Goal: Information Seeking & Learning: Learn about a topic

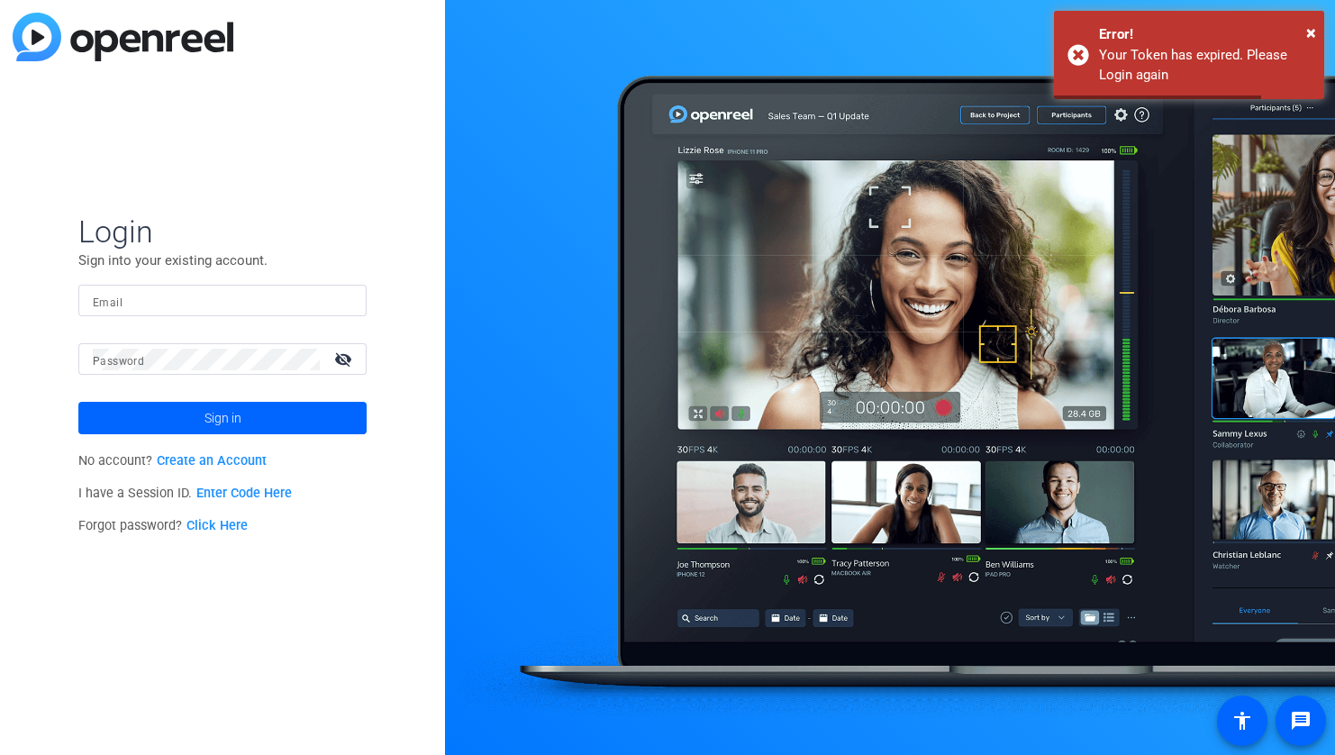
click at [292, 287] on div at bounding box center [223, 301] width 260 height 32
click at [278, 296] on input "Email" at bounding box center [223, 301] width 260 height 22
type input "[DOMAIN_NAME][EMAIL_ADDRESS][DOMAIN_NAME]"
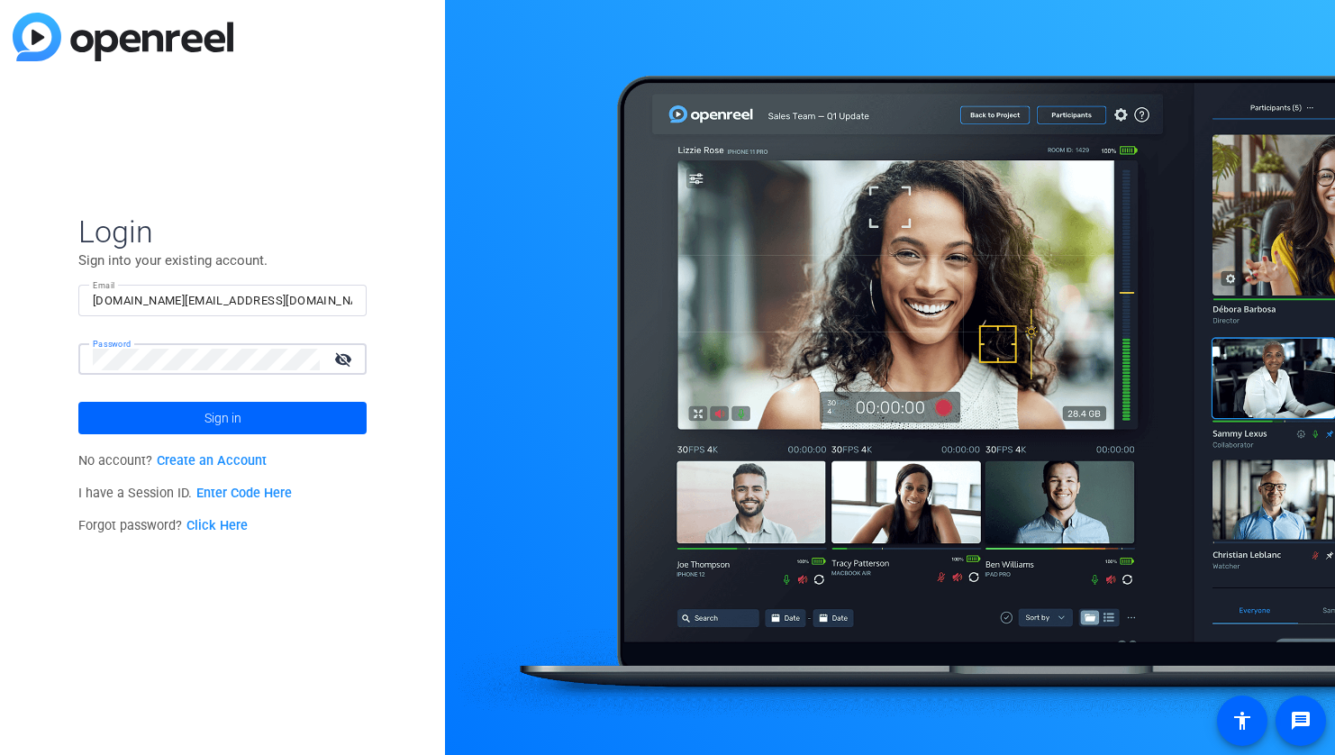
click at [78, 402] on button "Sign in" at bounding box center [222, 418] width 288 height 32
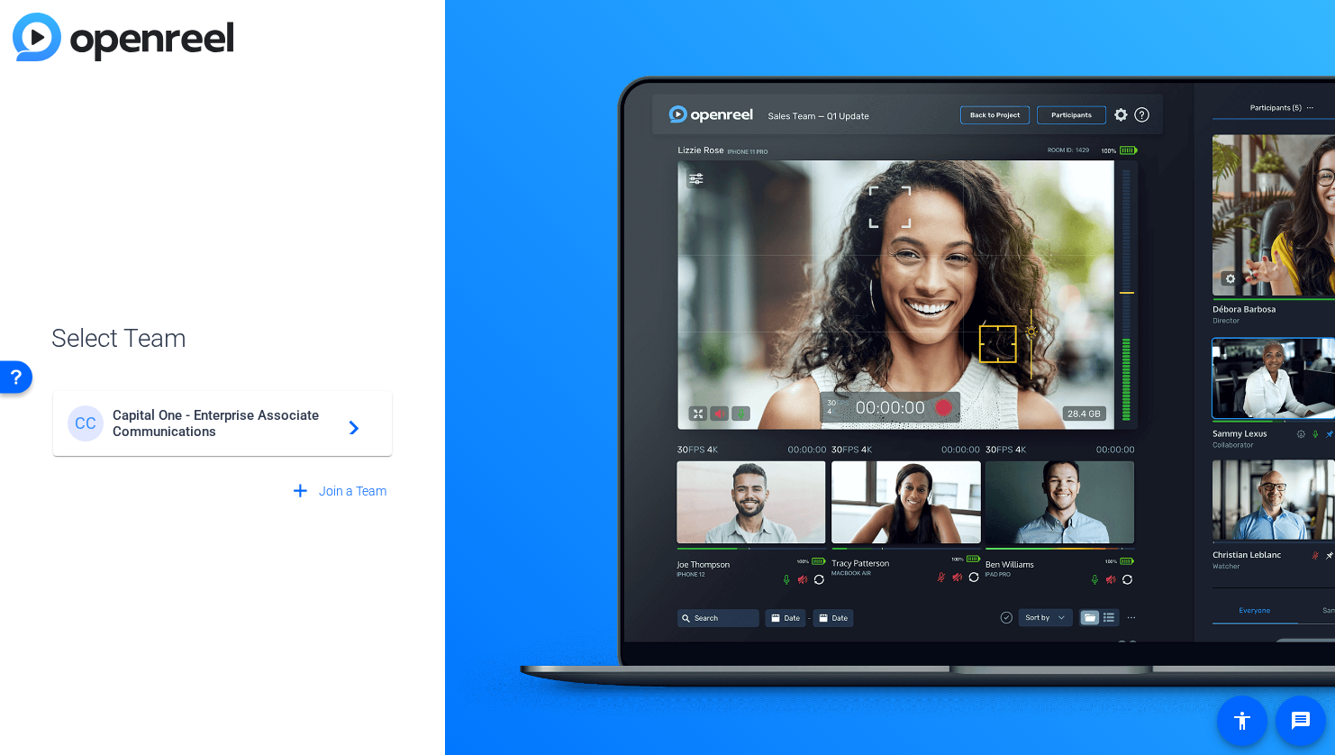
click at [263, 451] on mat-card-content "CC Capital One - Enterprise Associate Communications navigate_next" at bounding box center [222, 423] width 339 height 65
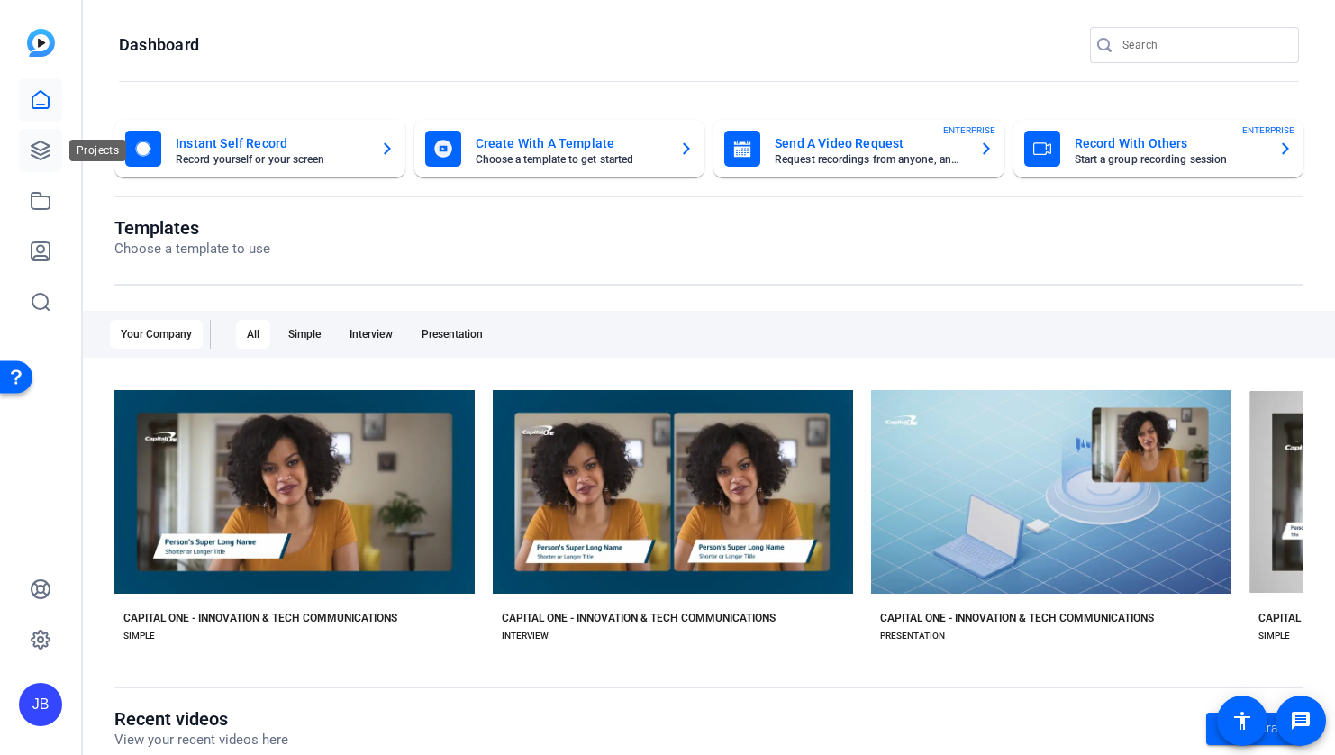
click at [55, 152] on link at bounding box center [40, 150] width 43 height 43
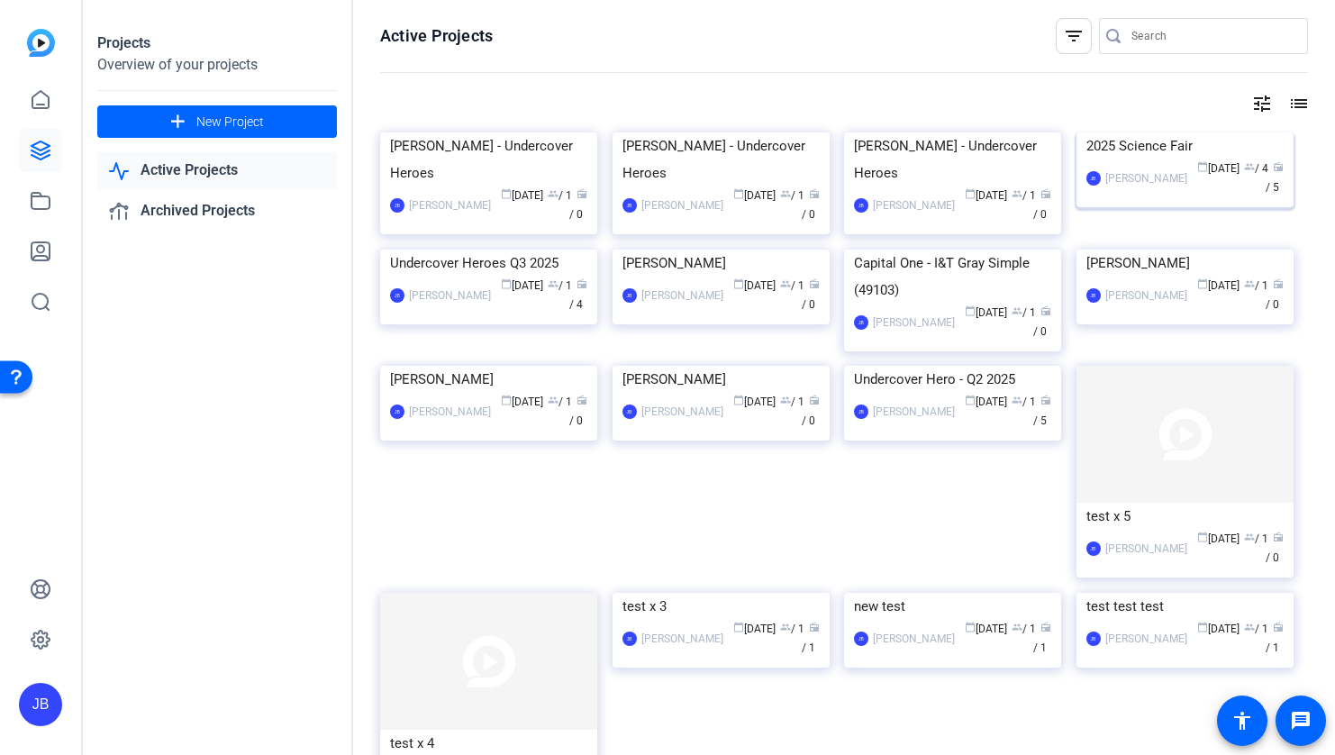
click at [1125, 187] on div "[PERSON_NAME]" at bounding box center [1147, 178] width 82 height 18
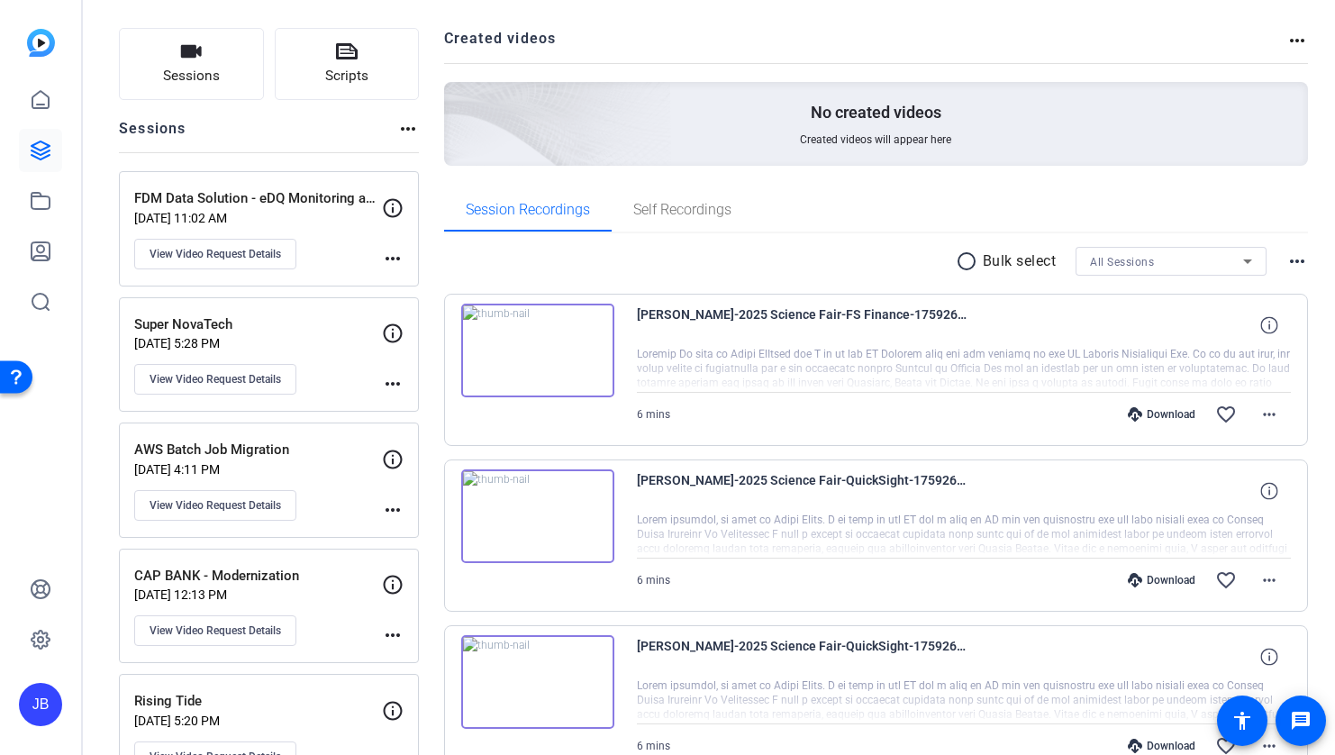
scroll to position [114, 0]
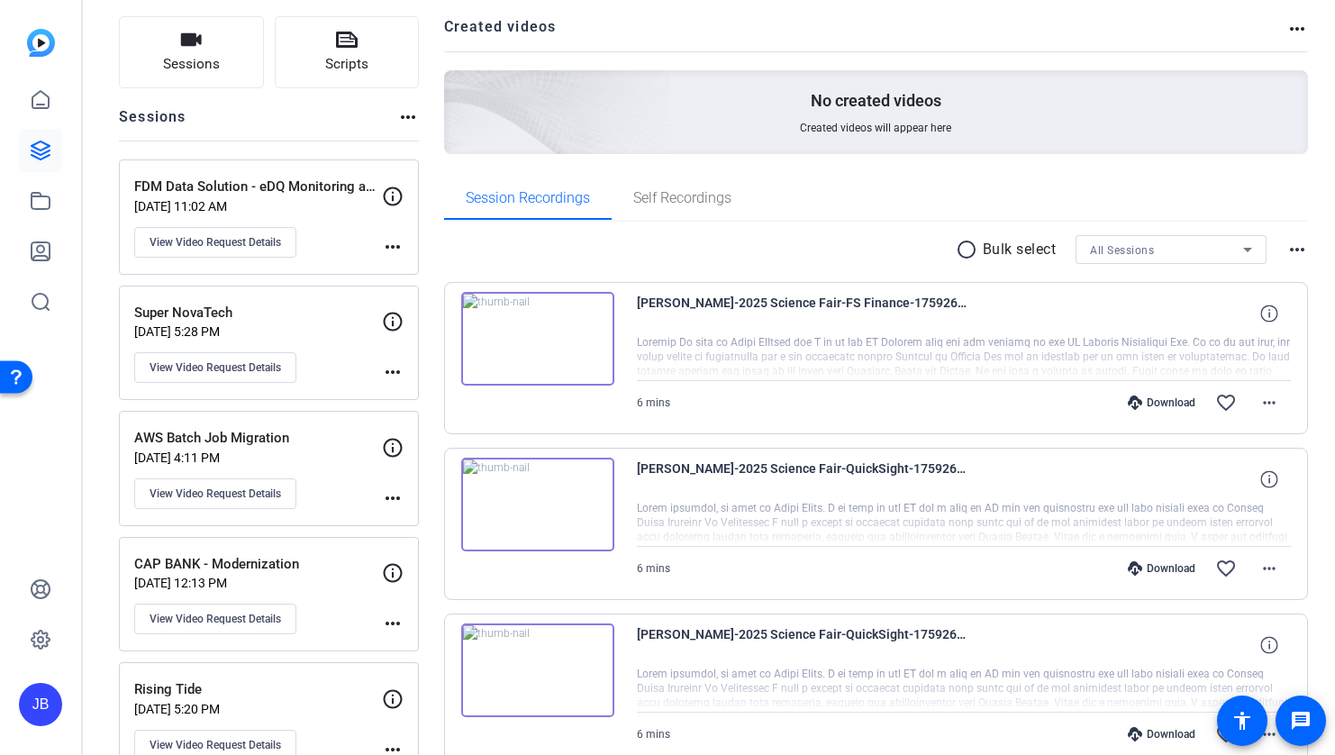
click at [581, 533] on img at bounding box center [537, 505] width 153 height 94
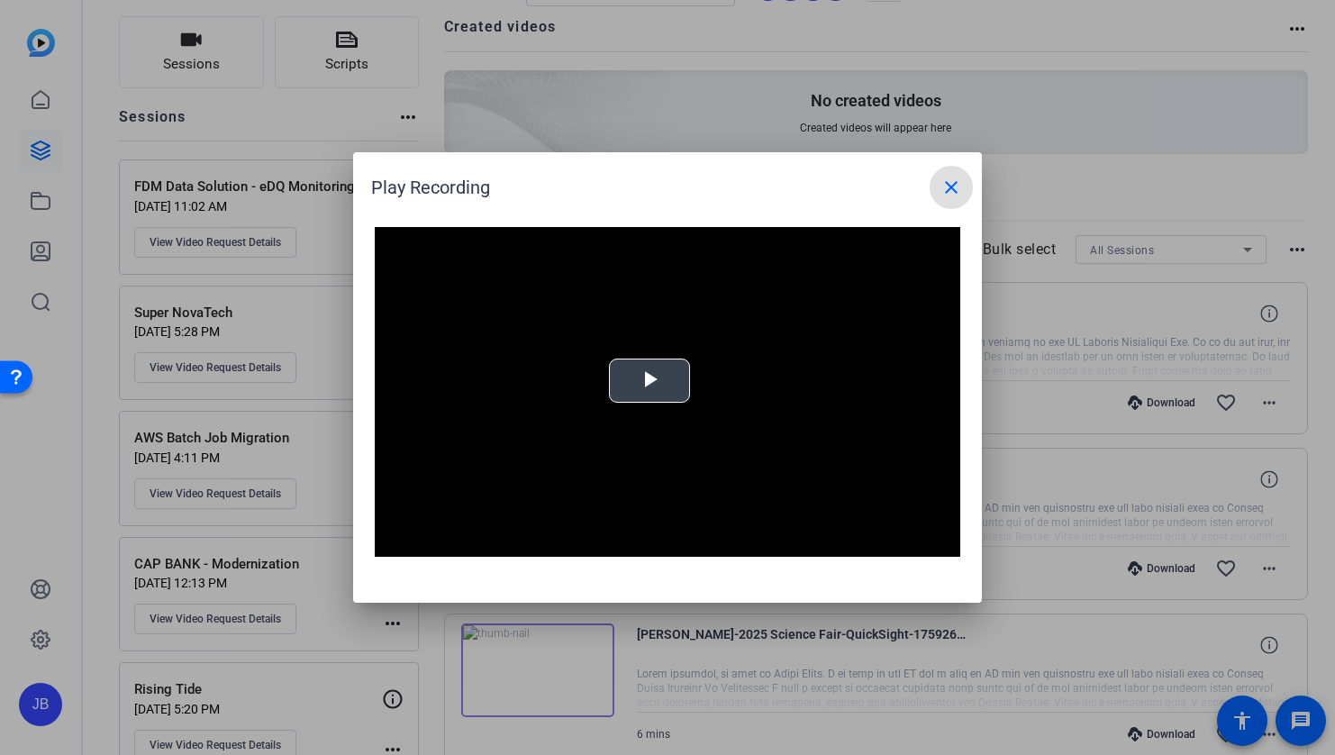
click at [650, 381] on span "Video Player" at bounding box center [650, 381] width 0 height 0
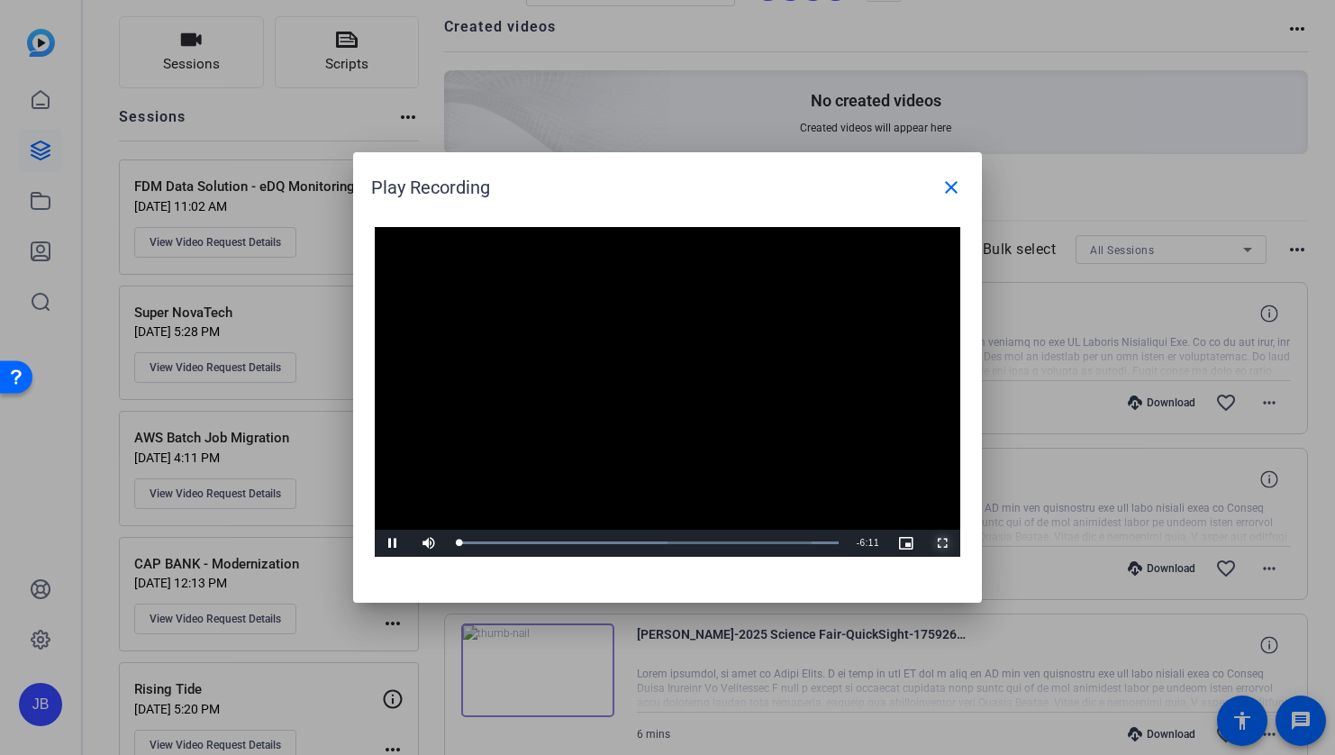
click at [946, 543] on span "Video Player" at bounding box center [942, 543] width 36 height 0
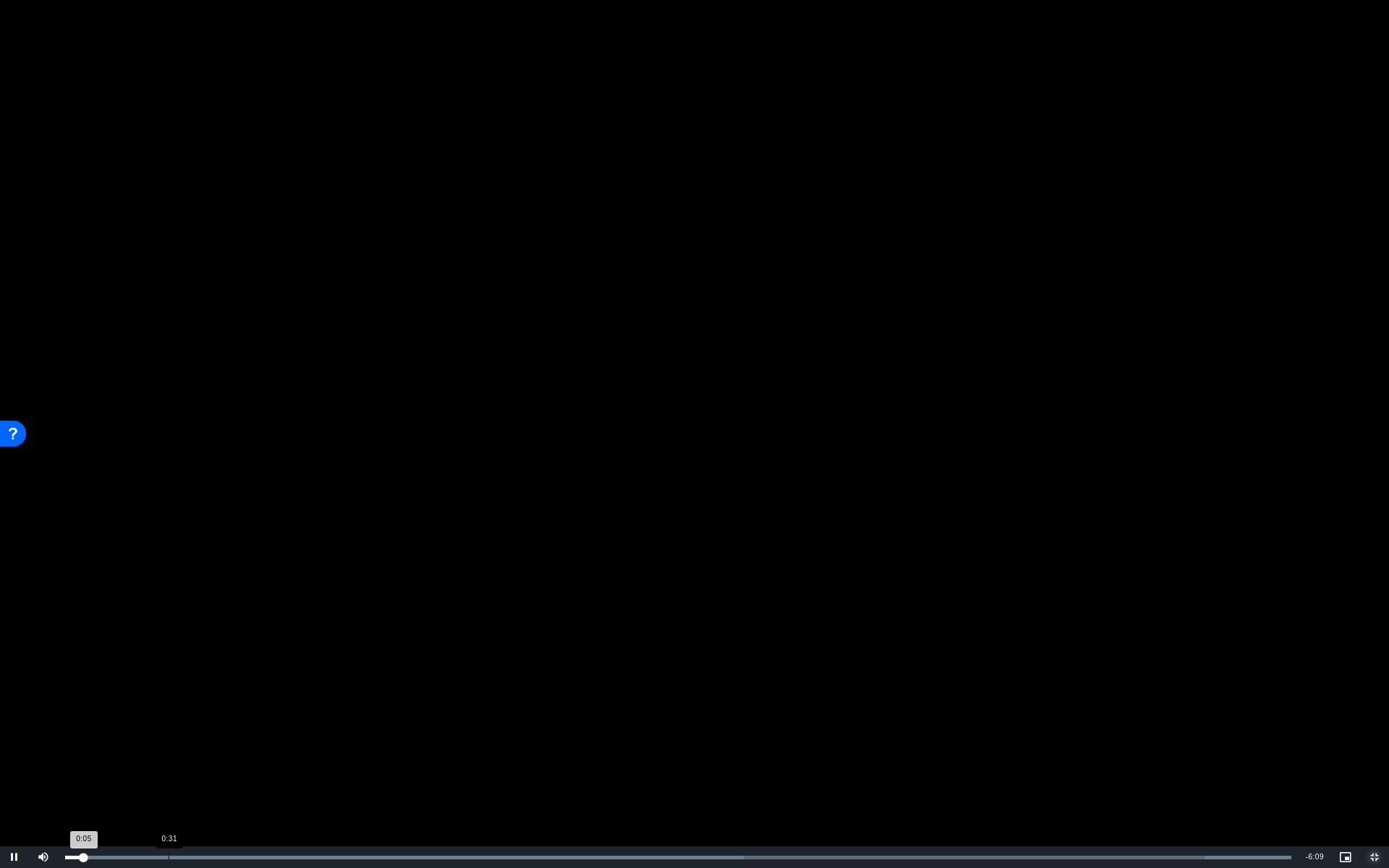
click at [172, 605] on div "Loaded : 100.00% 0:31 0:05" at bounding box center [678, 857] width 1240 height 22
click at [472, 605] on div "Loaded : 100.00% 2:04 0:33" at bounding box center [678, 857] width 1240 height 22
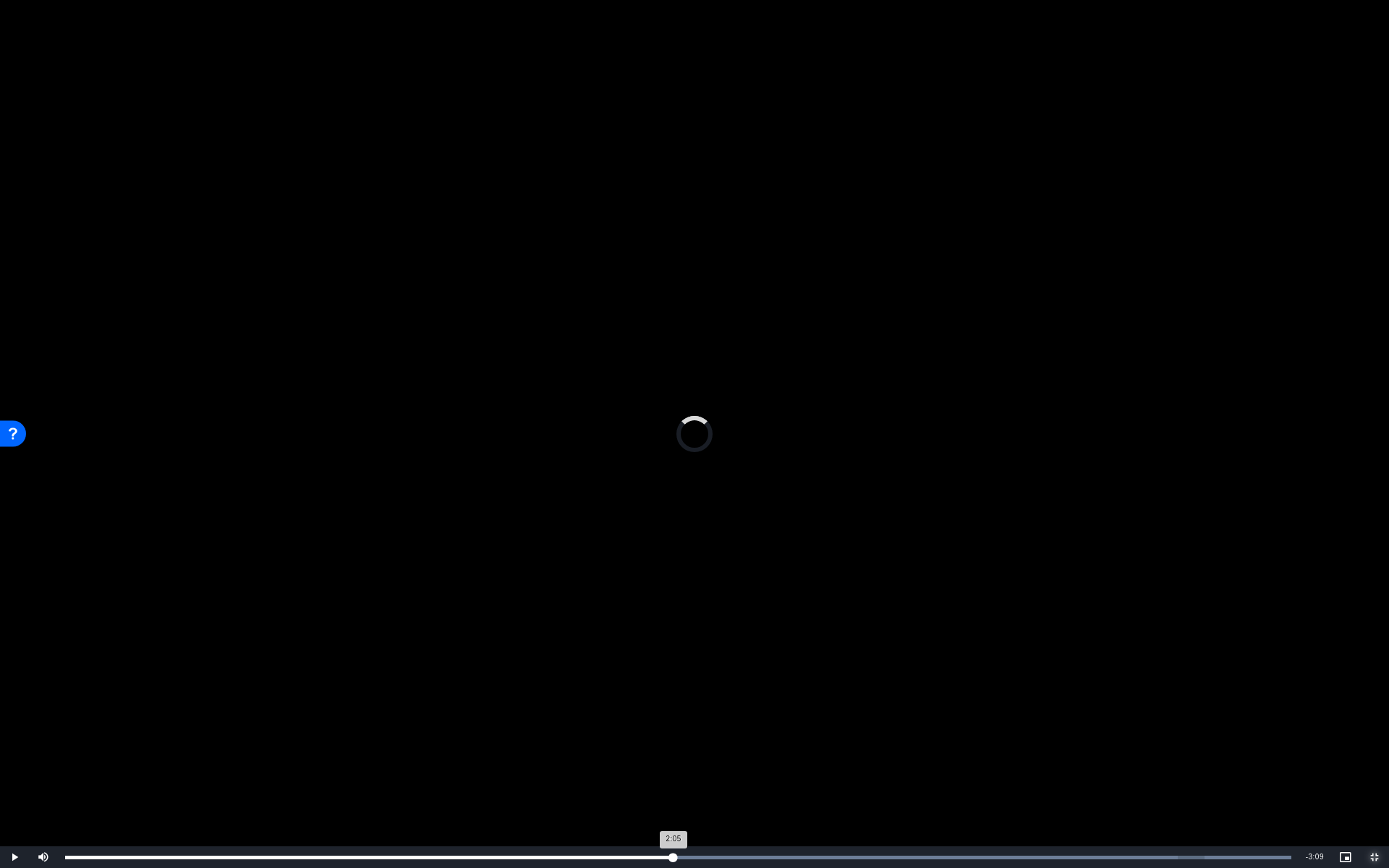
click at [674, 605] on div "Loaded : 100.00% 3:05 2:05" at bounding box center [678, 857] width 1240 height 22
click at [548, 605] on div "Loaded : 100.00% 2:27 3:07" at bounding box center [678, 857] width 1240 height 22
click at [1009, 605] on div "Loaded : 100.00% 4:48 2:29" at bounding box center [678, 857] width 1240 height 22
click at [1071, 605] on div "Loaded : 100.00% 5:10 5:10" at bounding box center [678, 858] width 1226 height 4
click at [1071, 605] on div "Loaded : 100.00% 5:27 5:11" at bounding box center [678, 858] width 1226 height 4
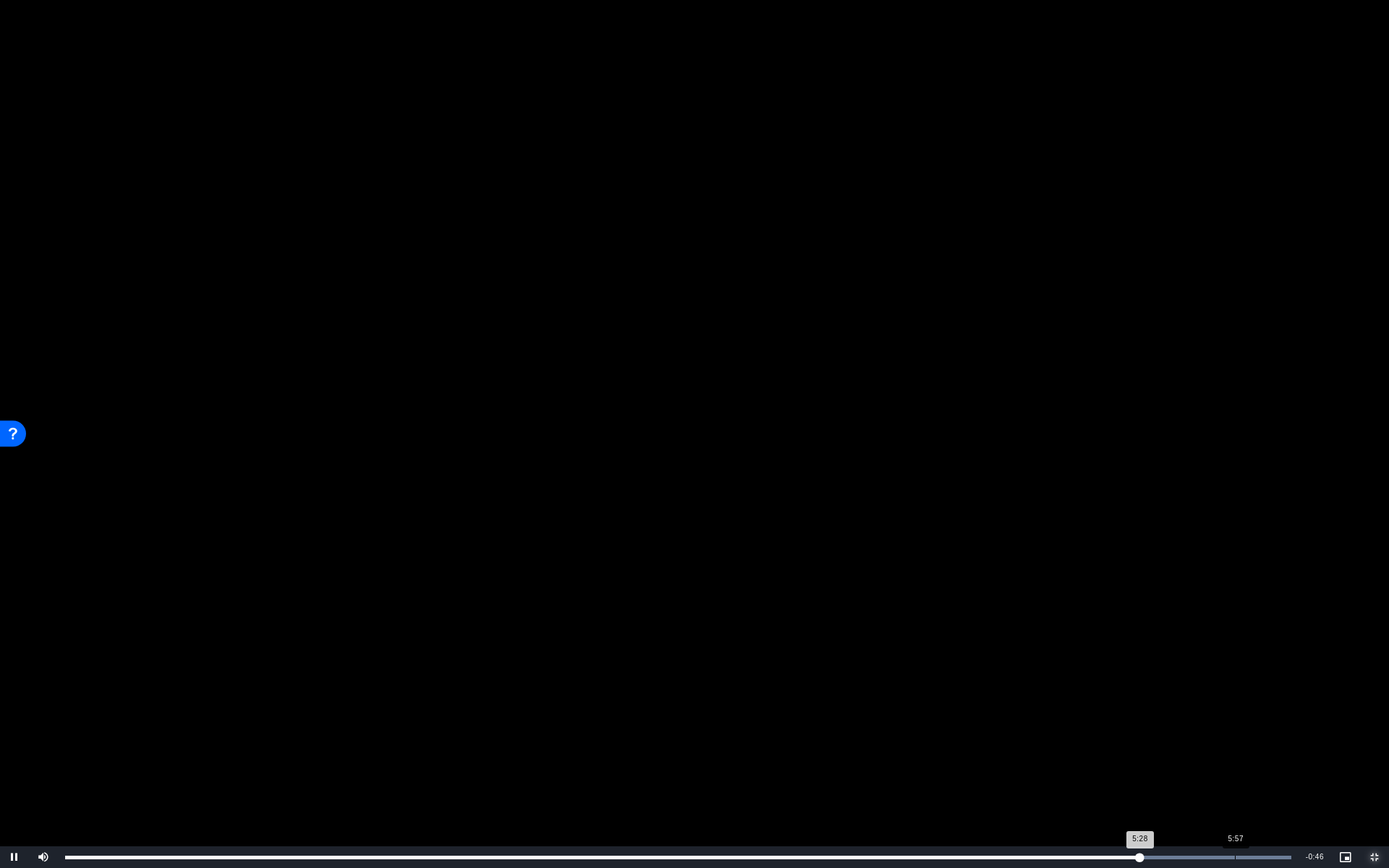
click at [1071, 605] on div "Loaded : 100.00% 5:57 5:28" at bounding box center [678, 857] width 1240 height 22
drag, startPoint x: 1278, startPoint y: 857, endPoint x: 1261, endPoint y: 858, distance: 17.0
click at [1071, 605] on div "Loaded : 100.00% 6:10 6:07" at bounding box center [678, 858] width 1226 height 4
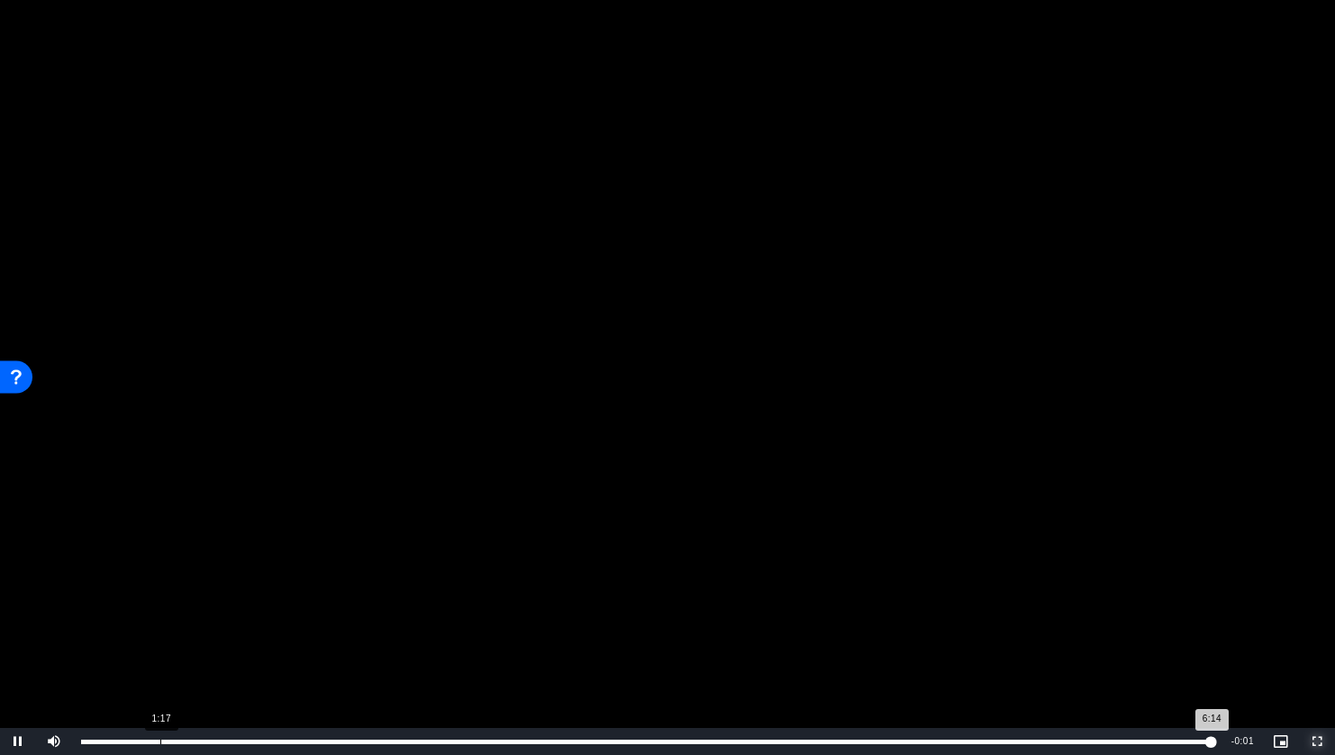
click at [534, 728] on div "Loaded : 100.00% 1:17 6:14" at bounding box center [647, 741] width 1151 height 27
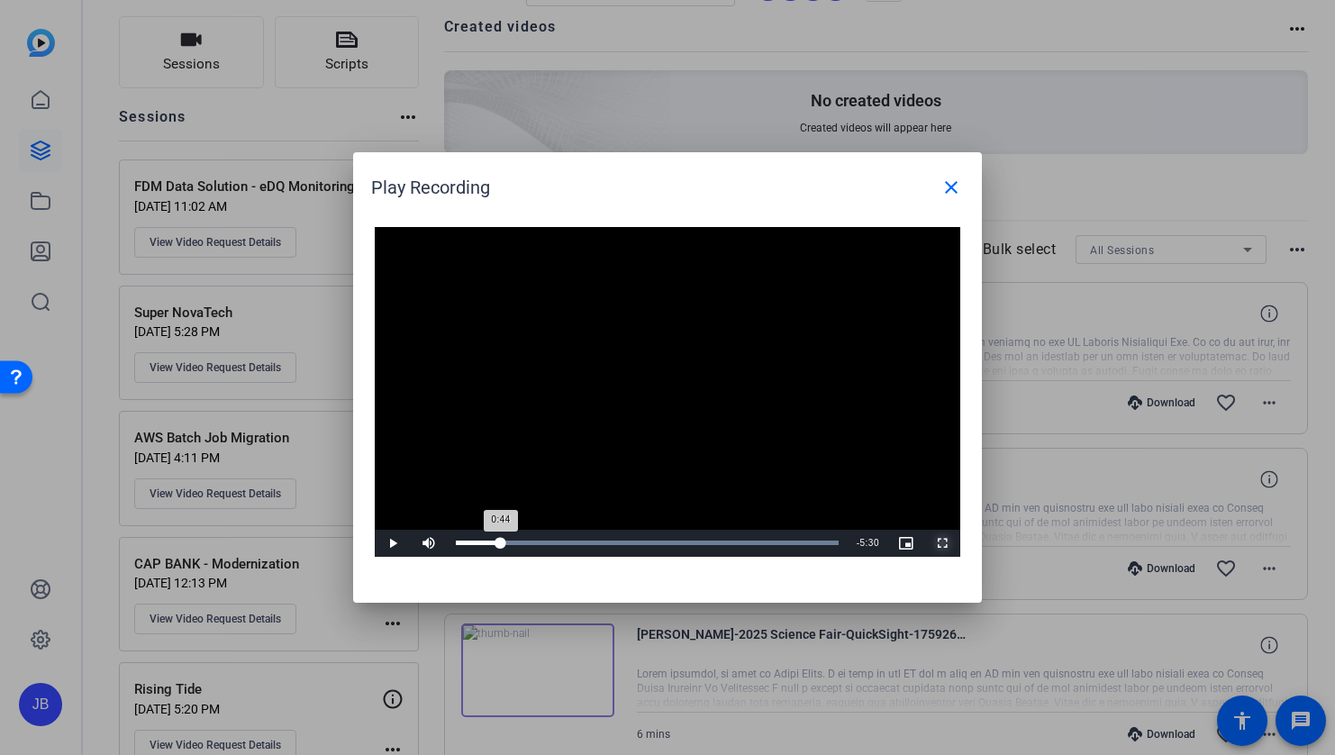
click at [501, 545] on div "Loaded : 100.00% 0:44 0:44" at bounding box center [647, 543] width 401 height 27
click at [757, 360] on video "Video Player" at bounding box center [668, 392] width 586 height 330
click at [1059, 542] on div at bounding box center [667, 377] width 1335 height 755
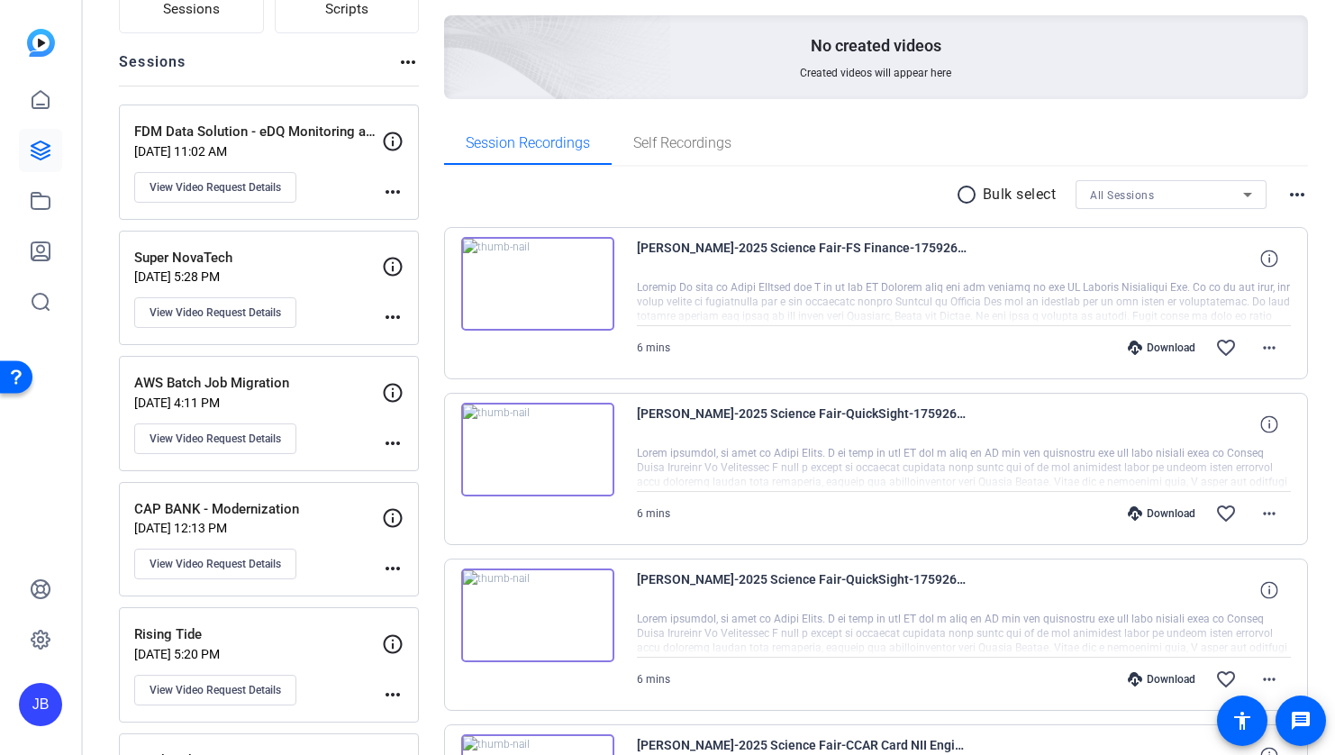
scroll to position [190, 0]
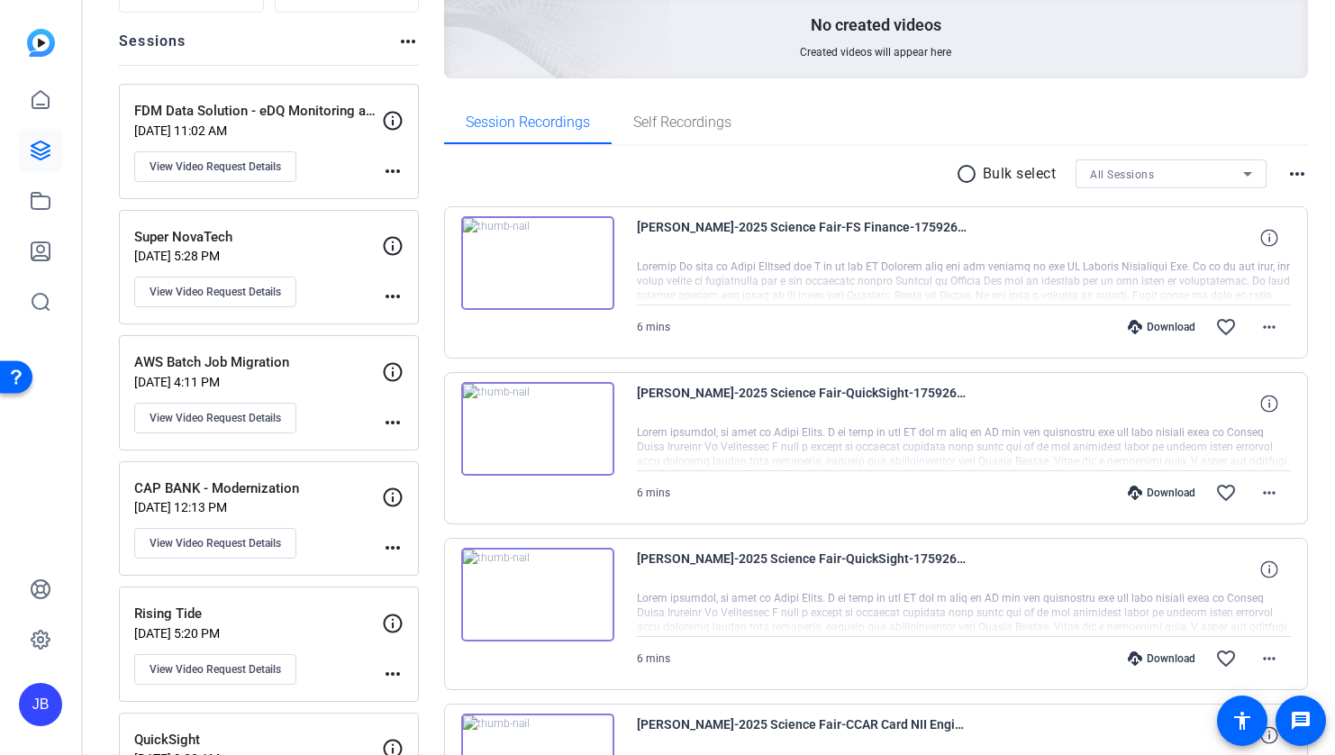
click at [576, 606] on img at bounding box center [537, 595] width 153 height 94
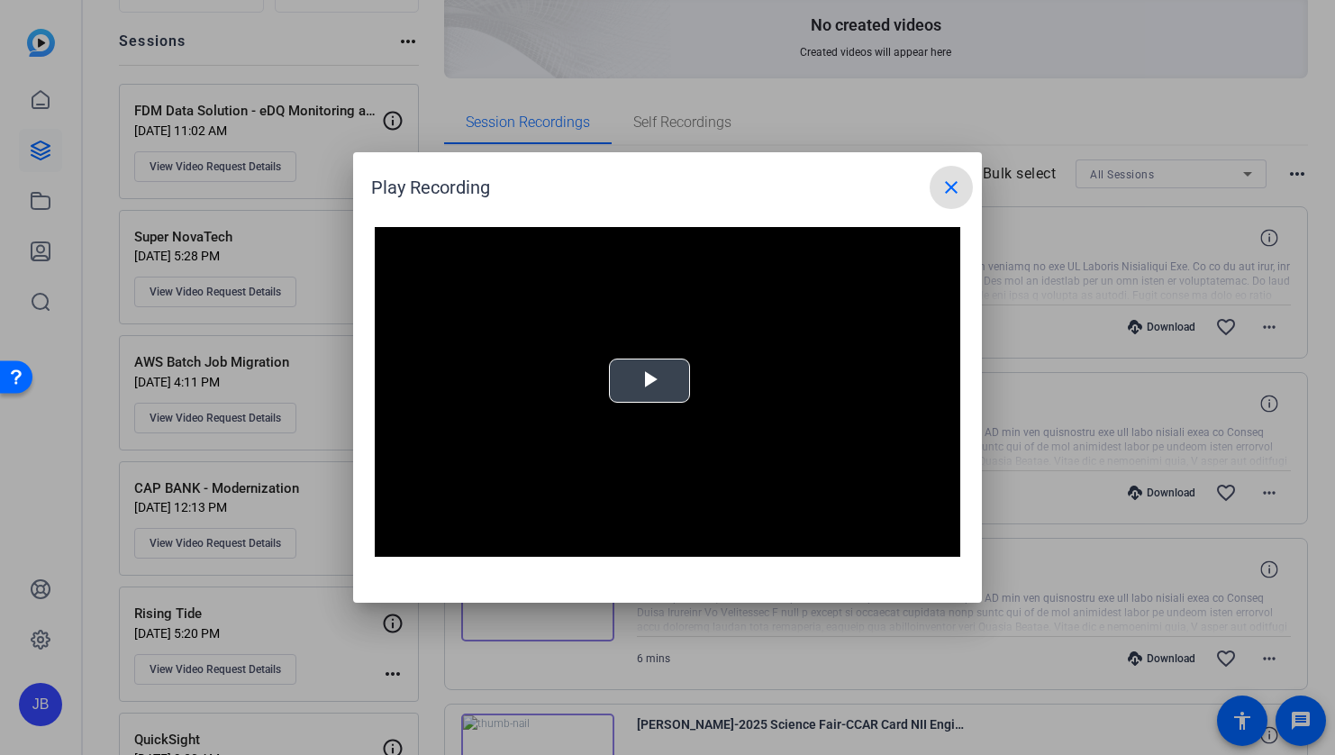
click at [650, 381] on span "Video Player" at bounding box center [650, 381] width 0 height 0
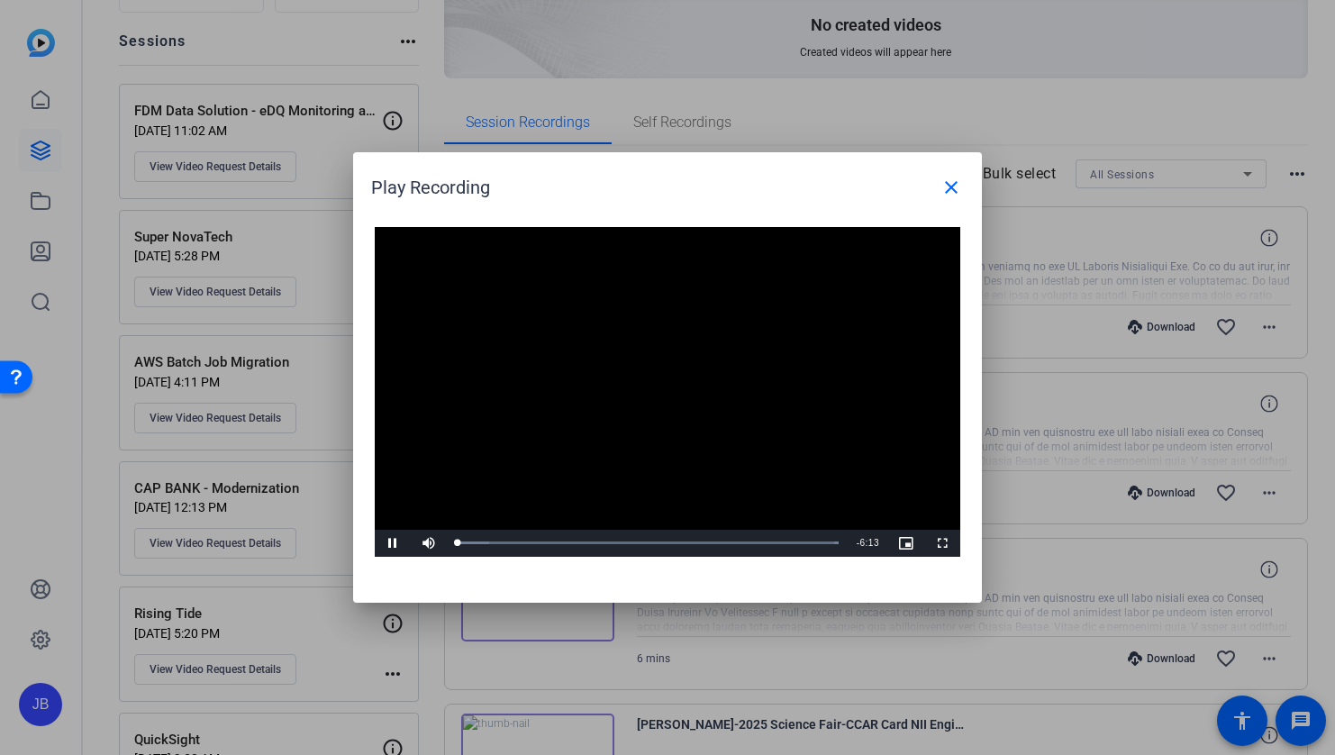
click at [1128, 513] on div at bounding box center [667, 377] width 1335 height 755
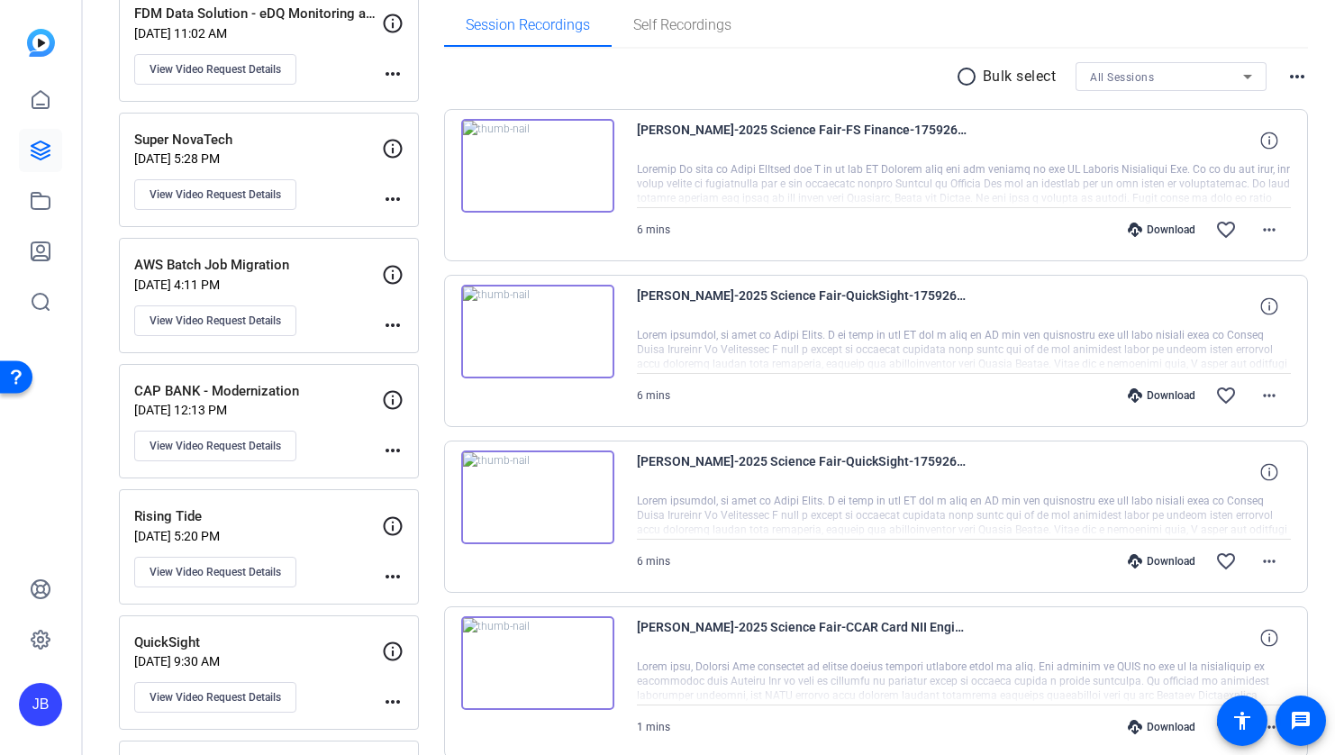
scroll to position [270, 0]
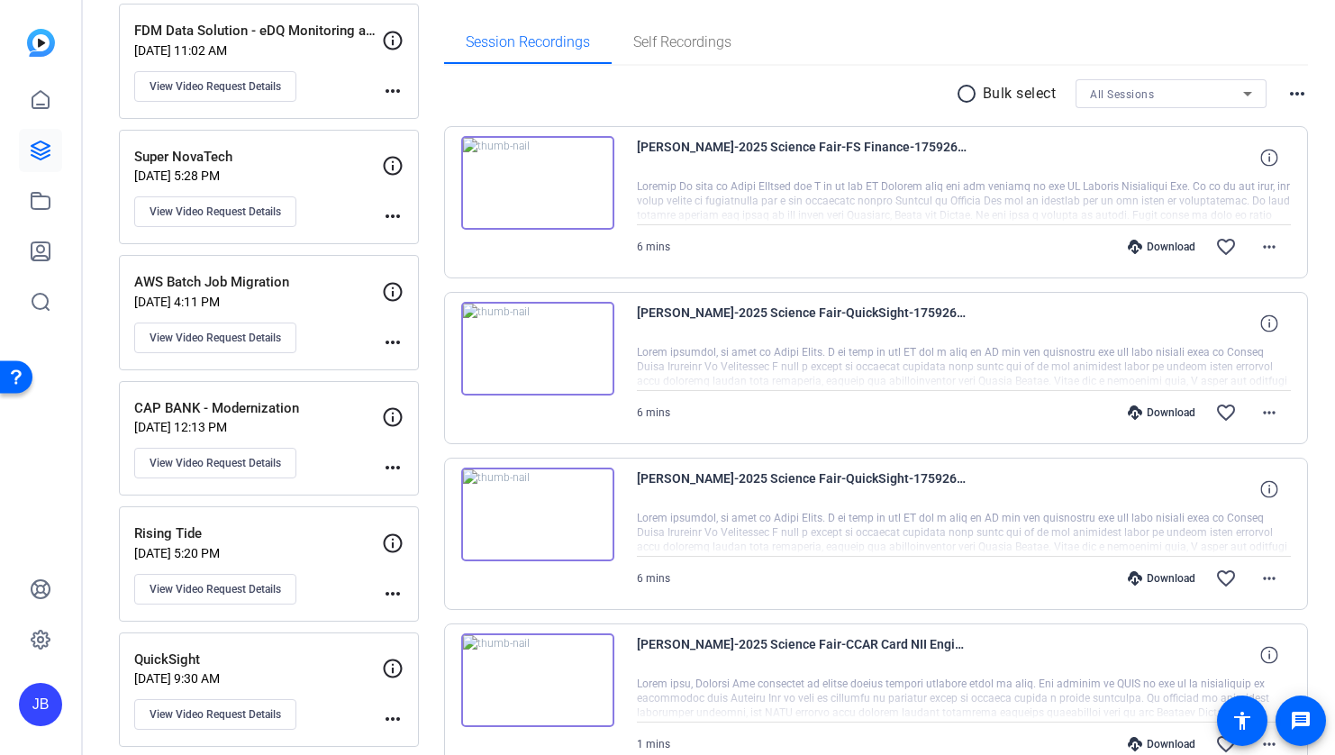
click at [560, 198] on img at bounding box center [537, 183] width 153 height 94
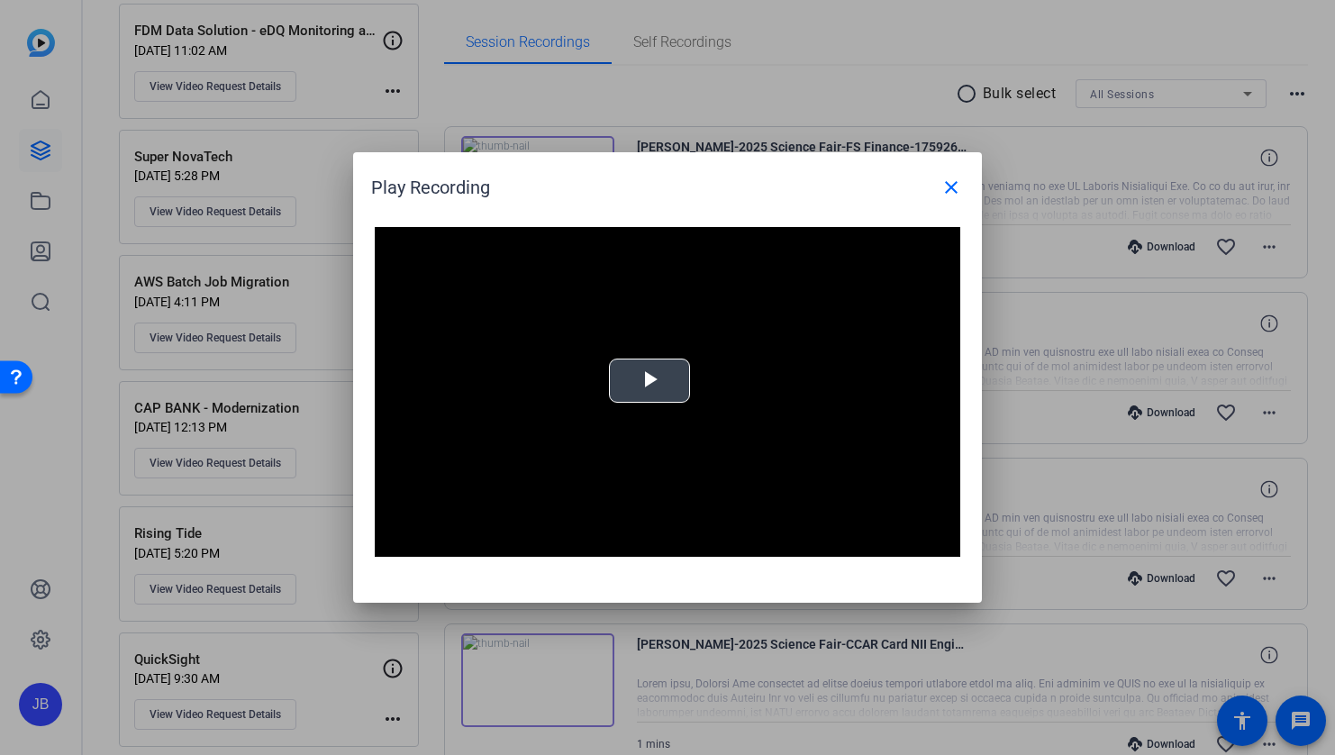
click at [650, 381] on span "Video Player" at bounding box center [650, 381] width 0 height 0
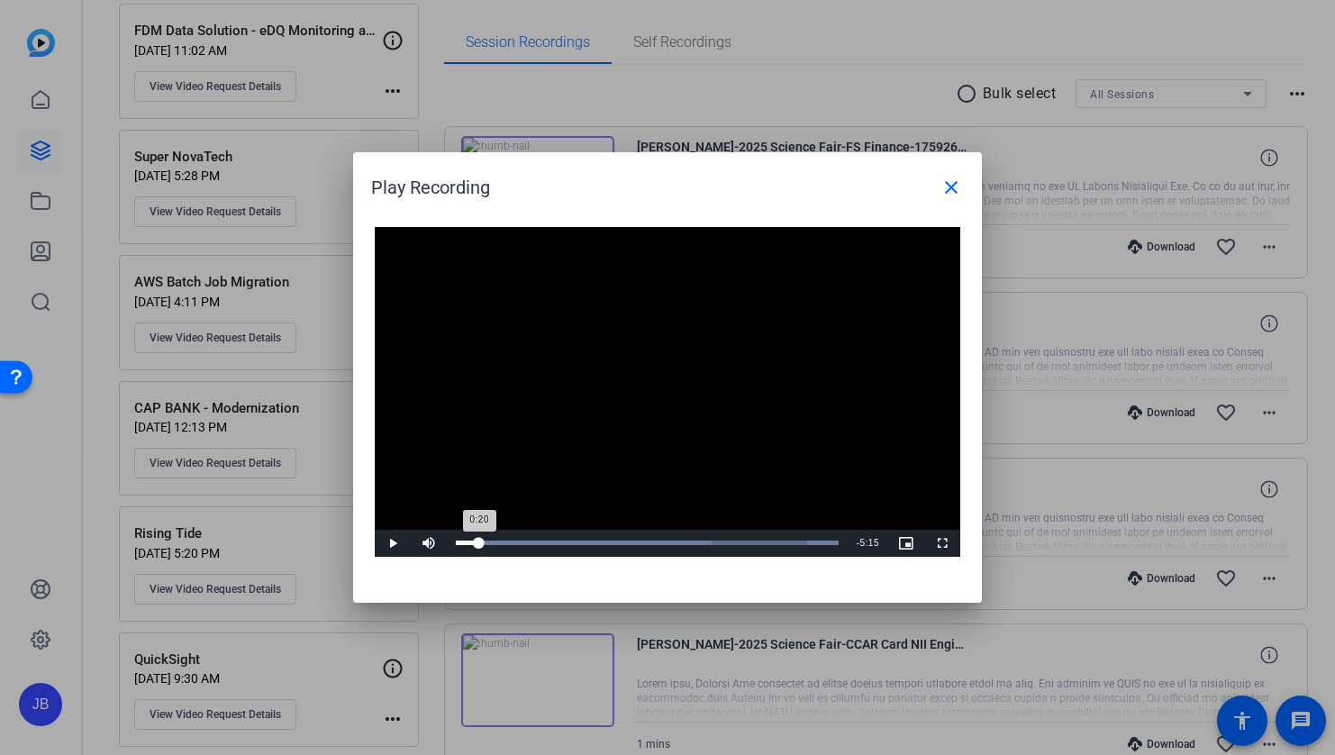
click at [478, 548] on div "Loaded : 100.00% 0:20 0:20" at bounding box center [647, 543] width 401 height 27
click at [518, 546] on div "Loaded : 100.00% 0:54 0:54" at bounding box center [647, 543] width 401 height 27
click at [623, 544] on div "Loaded : 100.00% 2:26 2:26" at bounding box center [647, 543] width 383 height 5
click at [707, 543] on div "Loaded : 100.00% 3:40 3:40" at bounding box center [647, 543] width 383 height 5
click at [751, 544] on div "Loaded : 100.00% 4:19 4:19" at bounding box center [647, 543] width 383 height 5
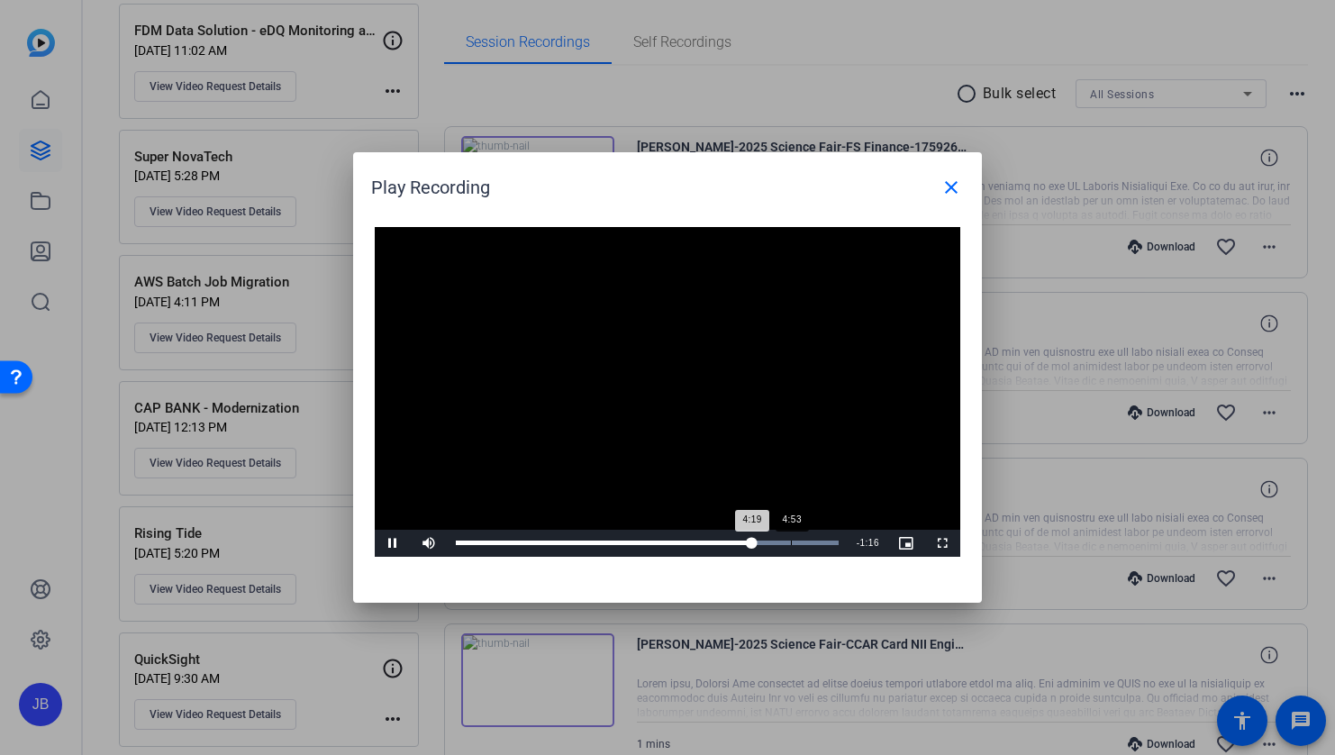
click at [800, 546] on div "Loaded : 100.00% 4:53 4:19" at bounding box center [647, 543] width 401 height 27
click at [833, 544] on div "Loaded : 100.00% 5:30 5:30" at bounding box center [647, 543] width 383 height 5
click at [1099, 492] on div at bounding box center [667, 377] width 1335 height 755
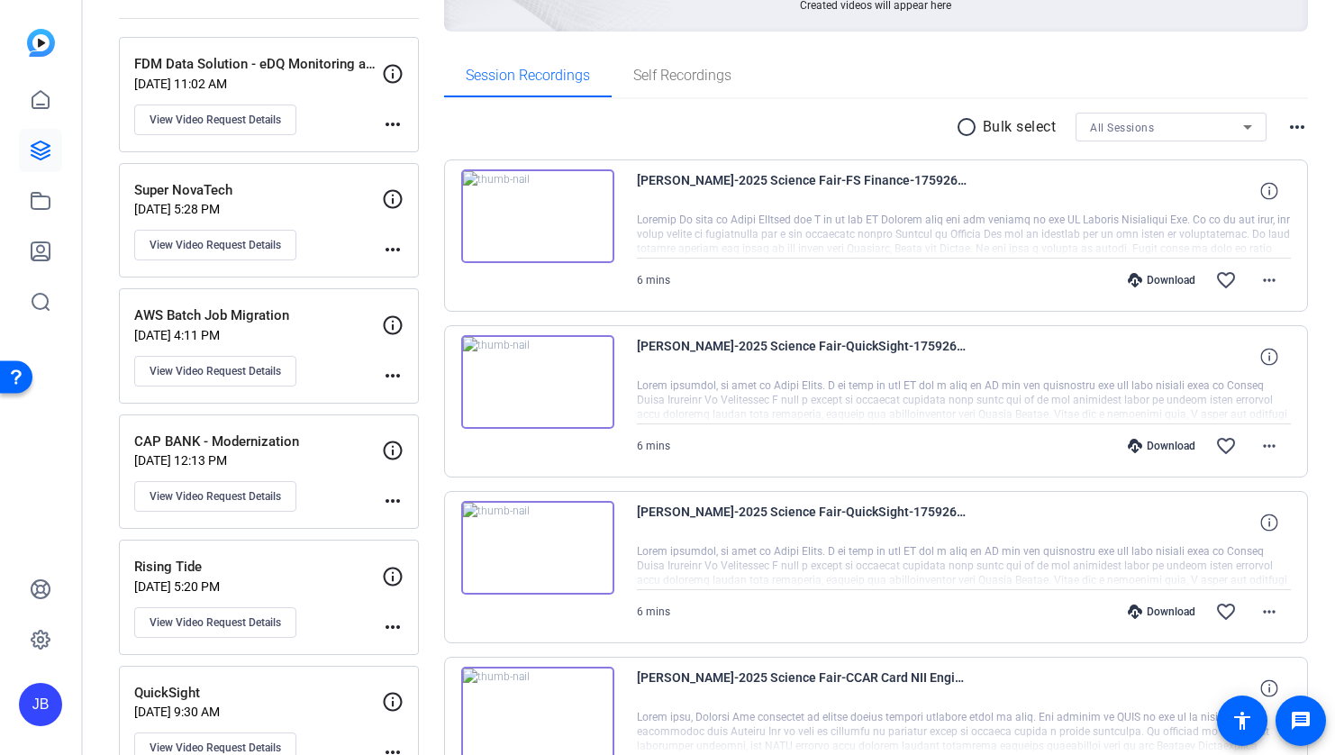
scroll to position [226, 0]
